Goal: Navigation & Orientation: Understand site structure

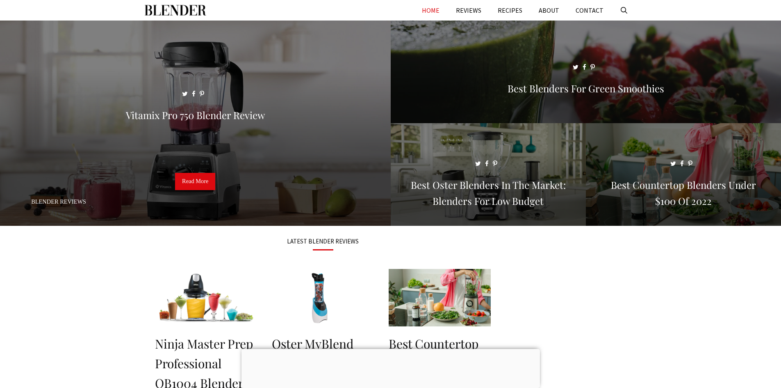
click at [127, 7] on nav "Menu HOME REVIEWS RECIPES ABOUT CONTACT" at bounding box center [390, 10] width 781 height 21
